Goal: Navigation & Orientation: Understand site structure

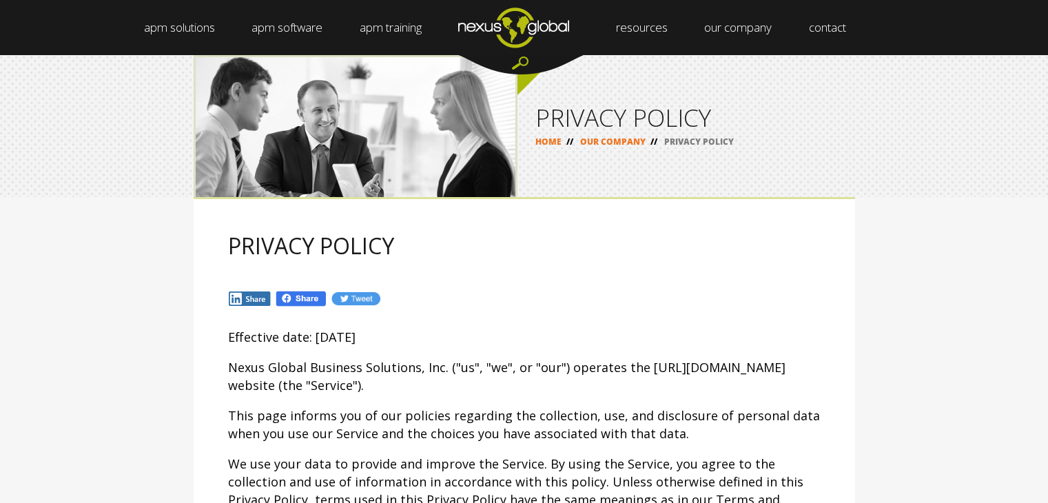
select select "English"
click at [604, 145] on link "OUR COMPANY" at bounding box center [612, 142] width 65 height 12
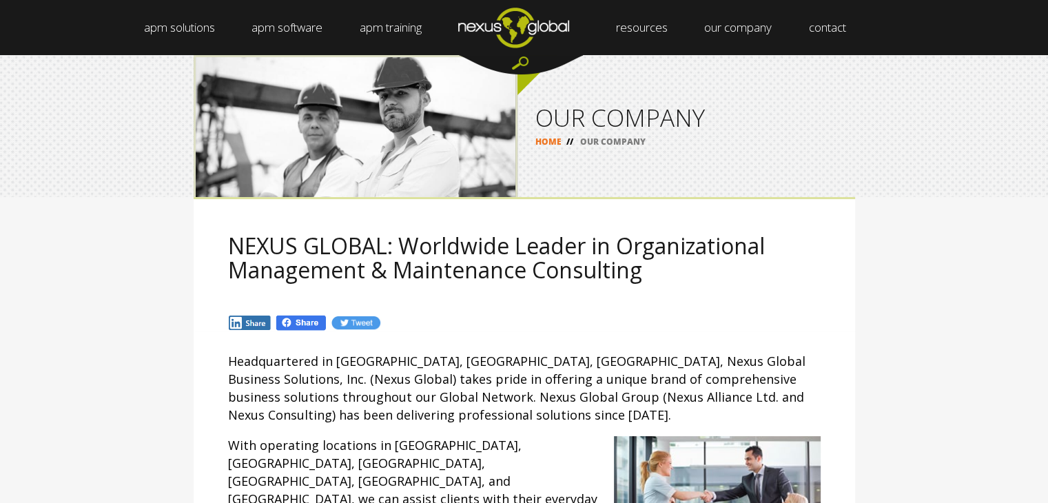
click at [544, 141] on link "HOME" at bounding box center [549, 142] width 26 height 12
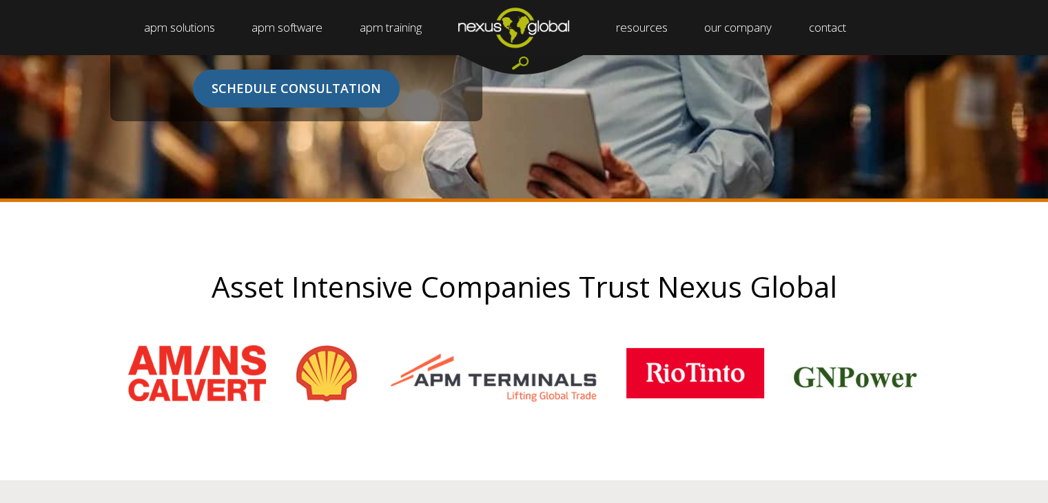
scroll to position [389, 0]
